Goal: Task Accomplishment & Management: Manage account settings

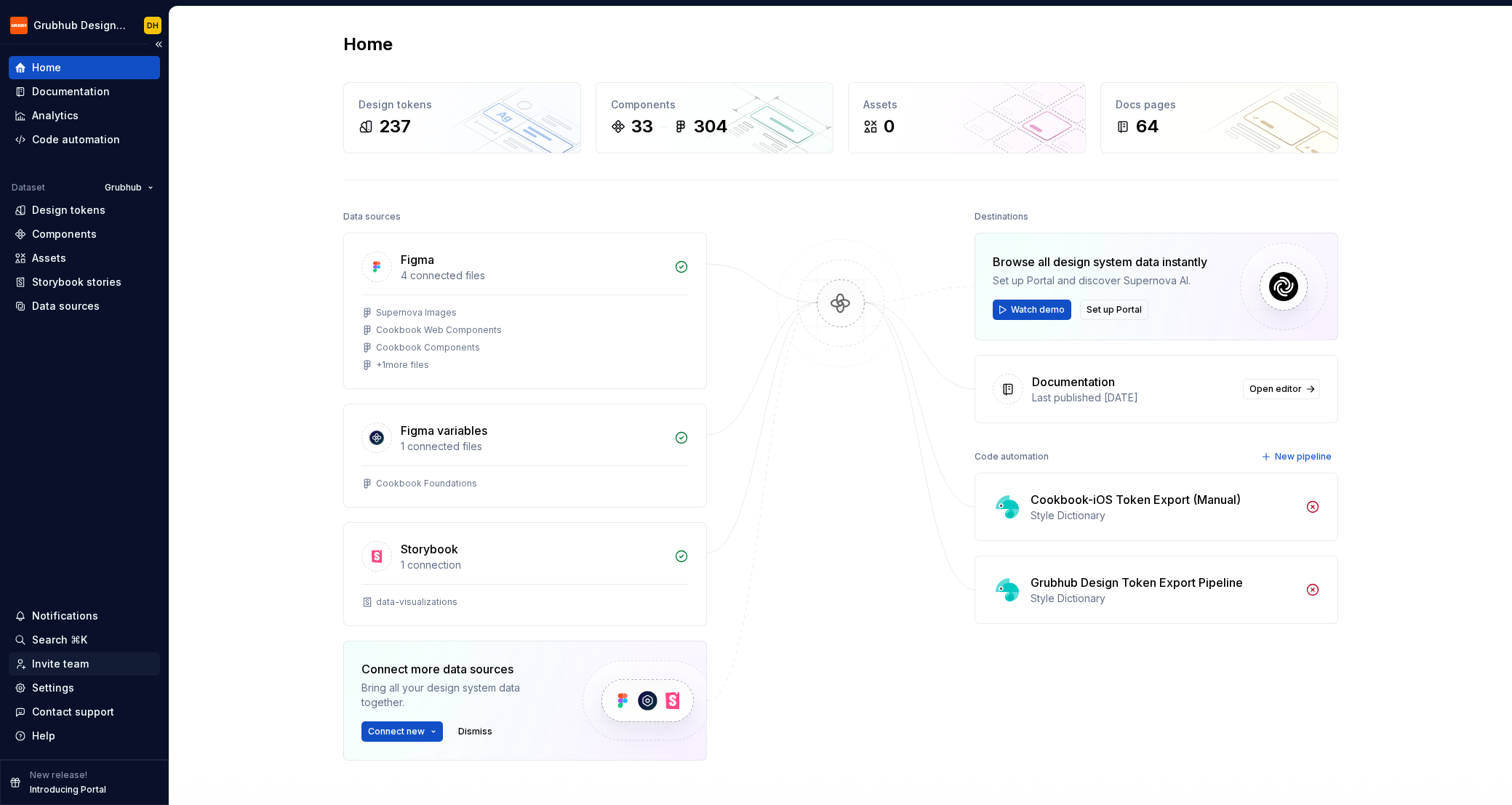
click at [68, 666] on div "Invite team" at bounding box center [60, 664] width 57 height 15
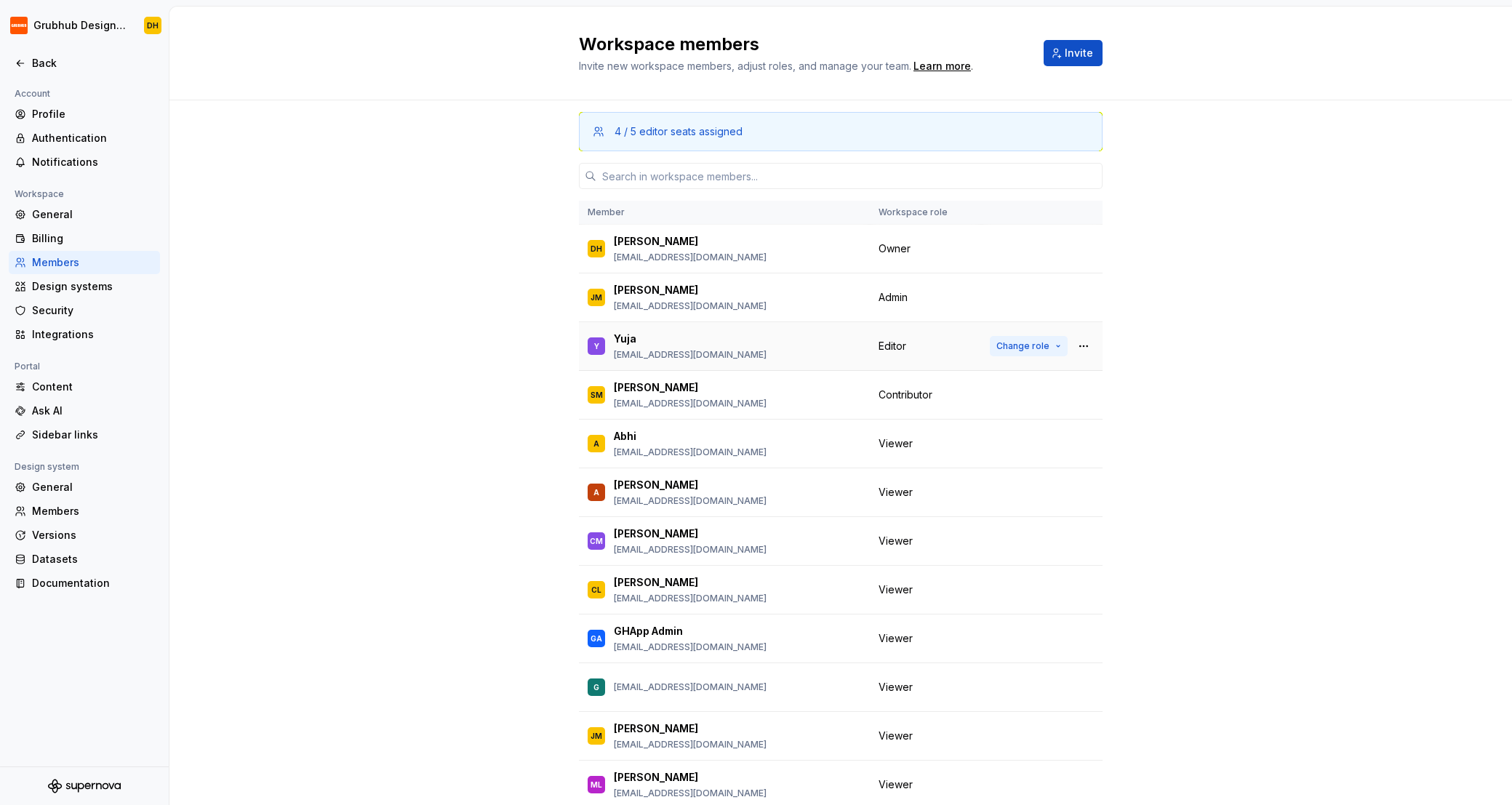
click at [1061, 345] on button "Change role" at bounding box center [1029, 346] width 78 height 20
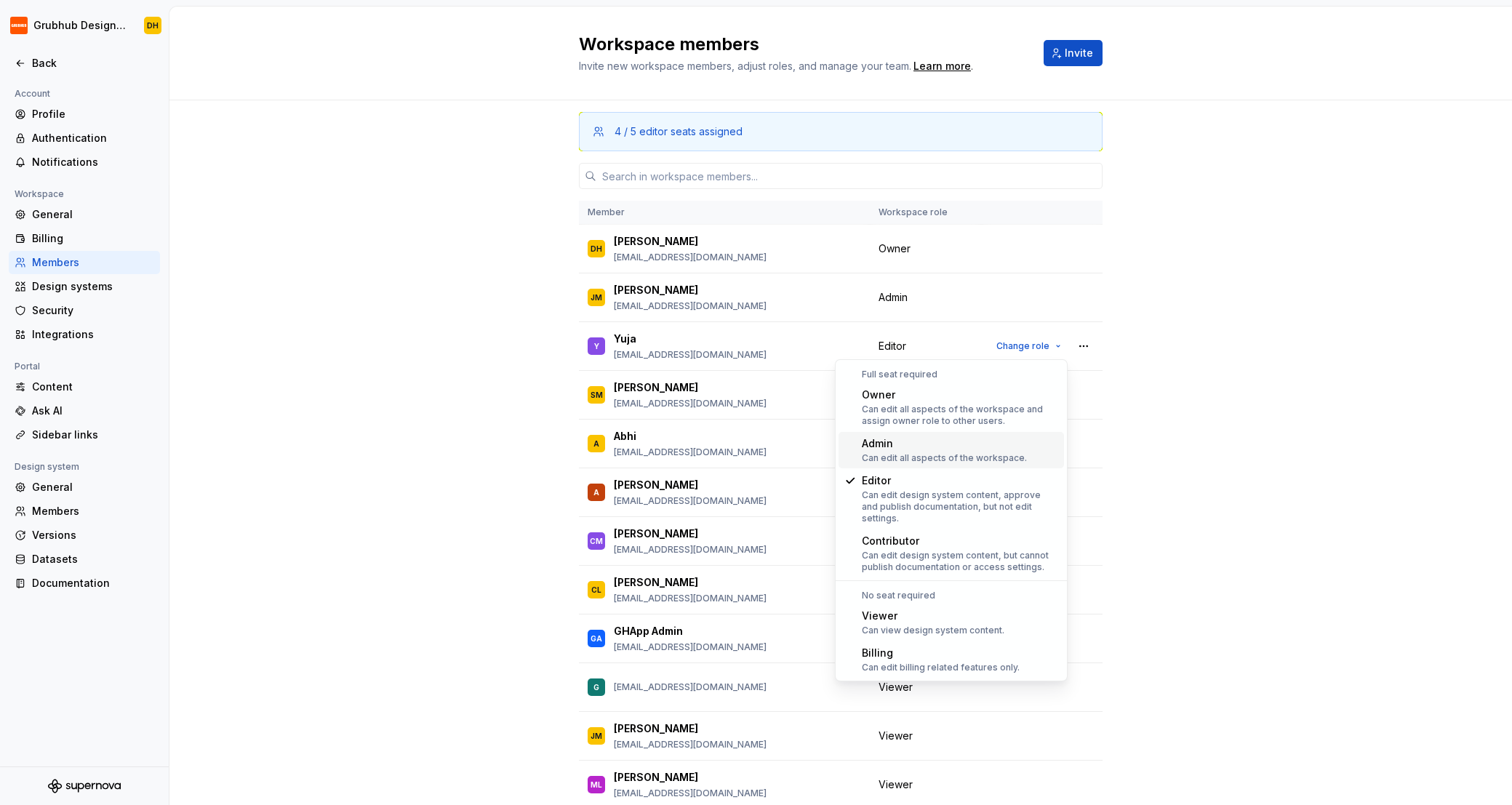
click at [913, 449] on div "Admin" at bounding box center [943, 443] width 165 height 15
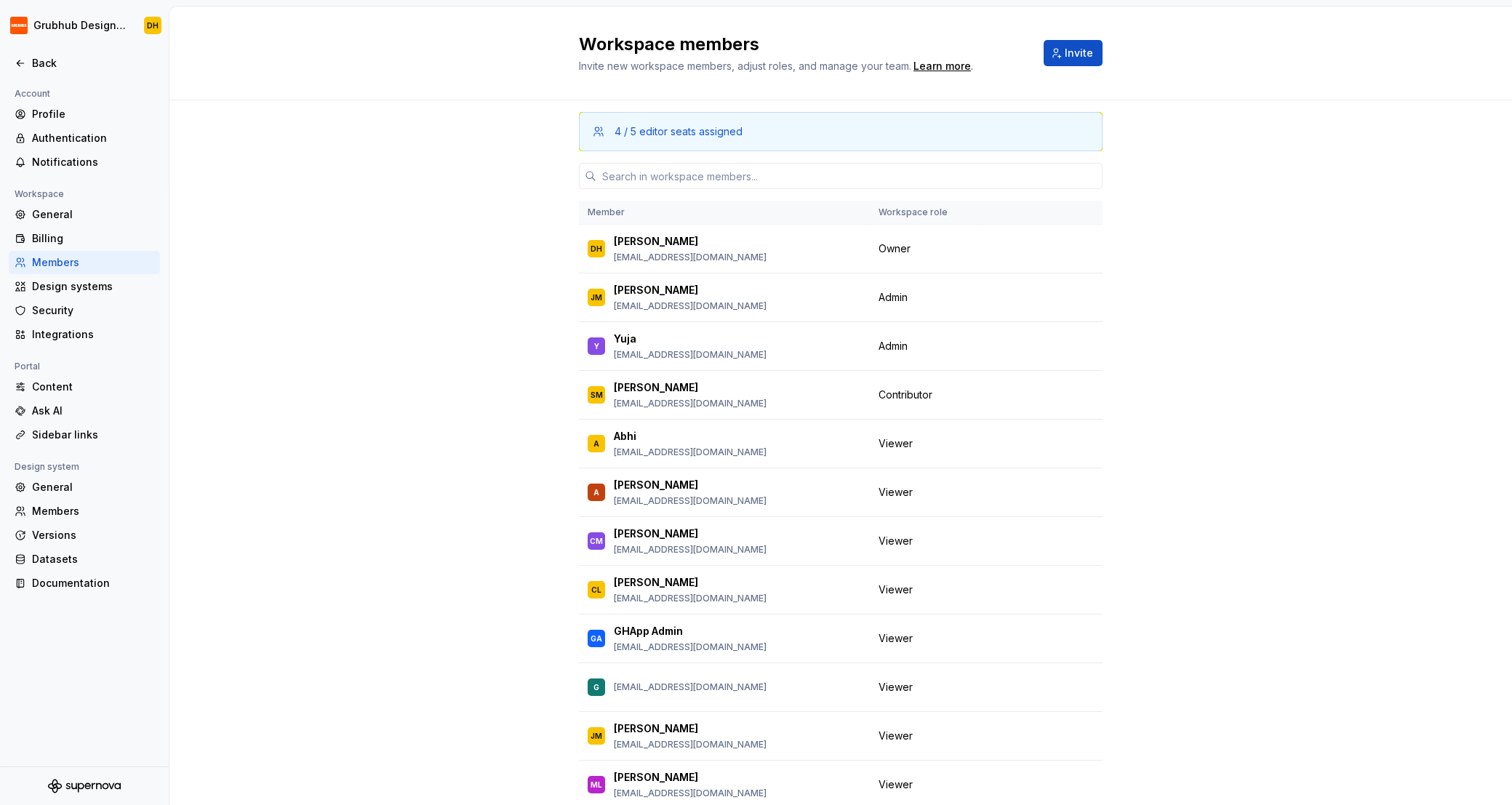
click at [334, 353] on div "4 / 5 editor seats assigned Member Workspace role DH [PERSON_NAME] [EMAIL_ADDRE…" at bounding box center [840, 499] width 1342 height 798
click at [19, 62] on icon at bounding box center [20, 63] width 11 height 11
